Goal: Task Accomplishment & Management: Manage account settings

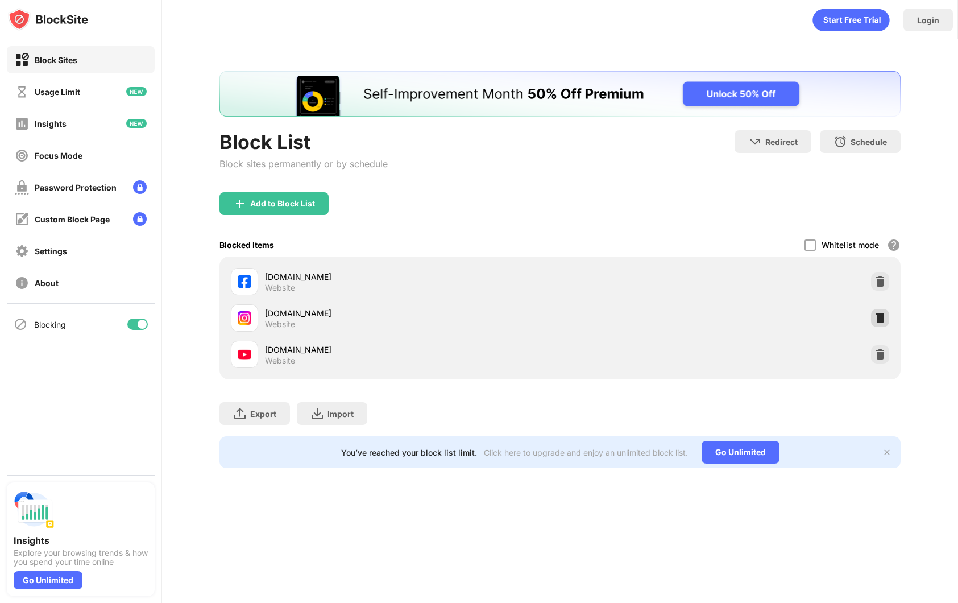
click at [884, 319] on img at bounding box center [880, 317] width 11 height 11
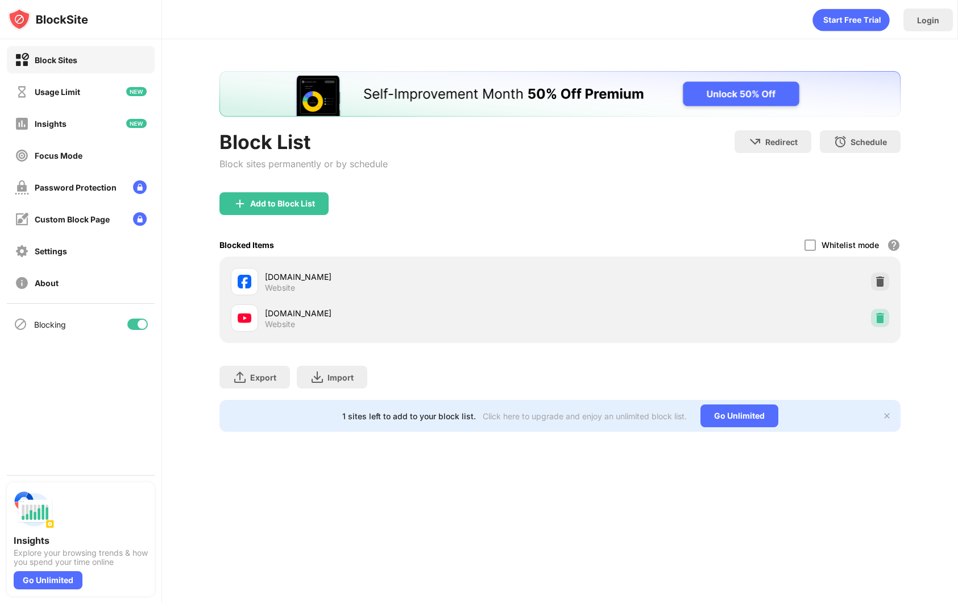
click at [882, 320] on img at bounding box center [880, 317] width 11 height 11
